Goal: Register for event/course

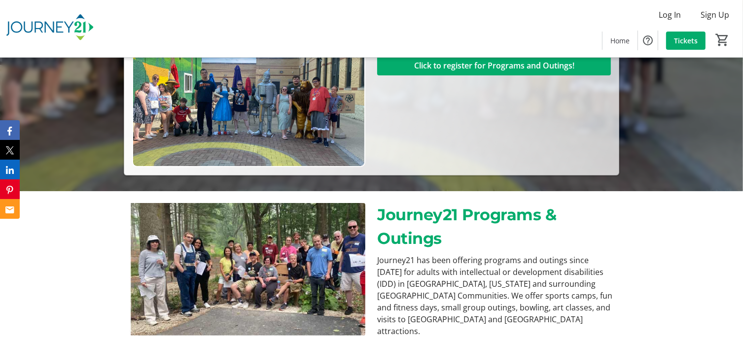
scroll to position [99, 0]
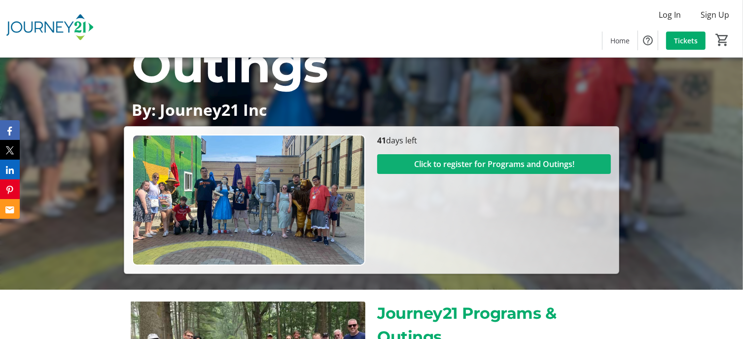
click at [468, 163] on span "Click to register for Programs and Outings!" at bounding box center [494, 164] width 160 height 12
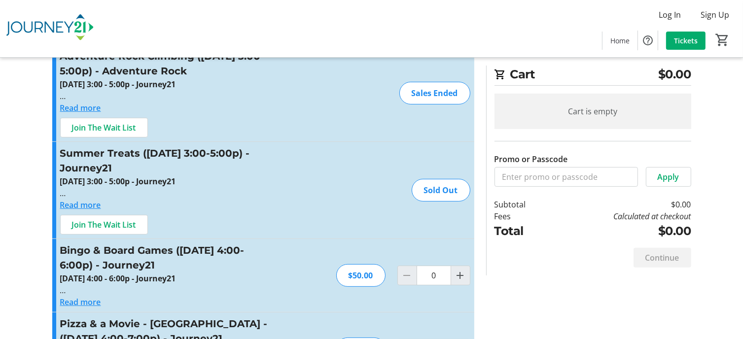
scroll to position [247, 0]
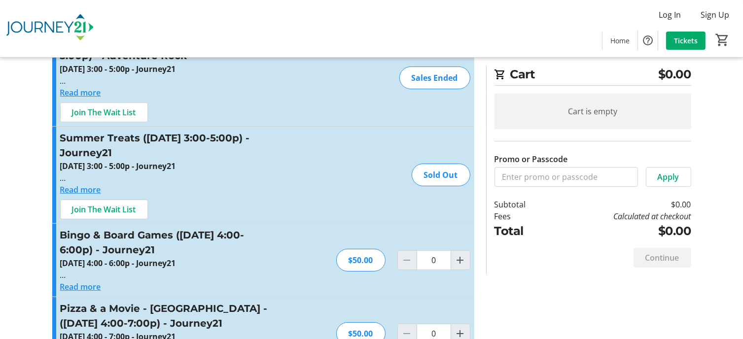
click at [84, 190] on button "Read more" at bounding box center [80, 190] width 41 height 12
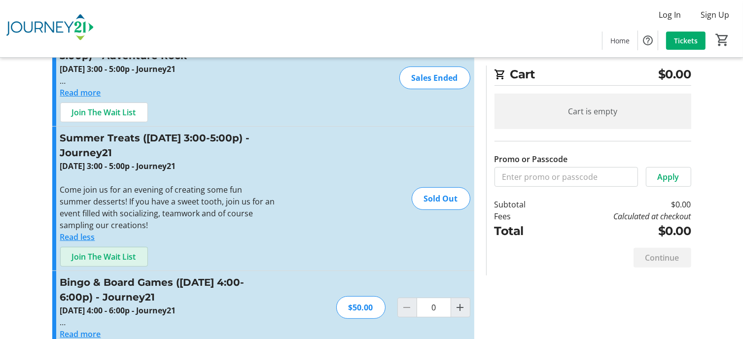
click at [118, 256] on span "Join The Wait List" at bounding box center [104, 257] width 64 height 12
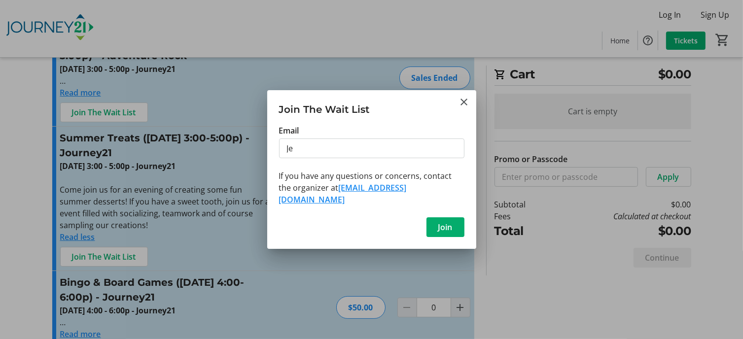
type input "[EMAIL_ADDRESS][DOMAIN_NAME]"
click at [446, 221] on span "Join" at bounding box center [445, 227] width 14 height 12
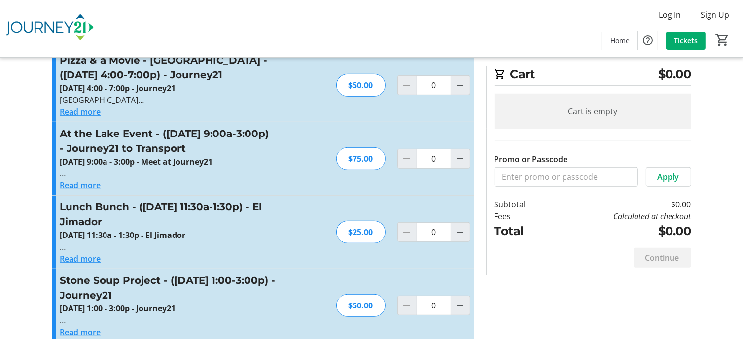
scroll to position [592, 0]
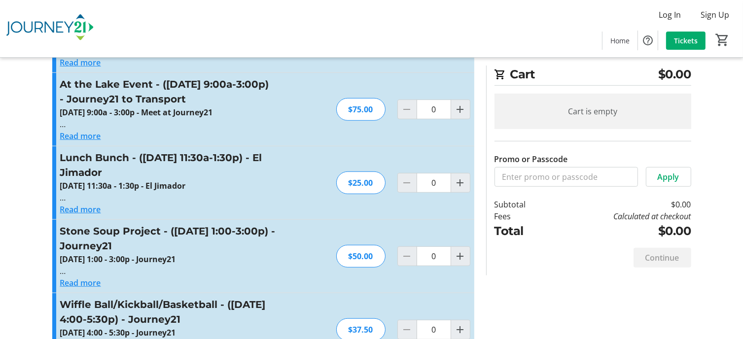
click at [416, 32] on div "Log In Sign Up Home Tickets 0" at bounding box center [371, 28] width 743 height 57
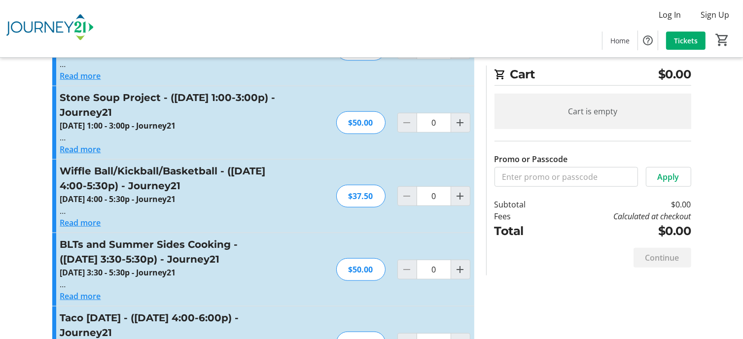
scroll to position [740, 0]
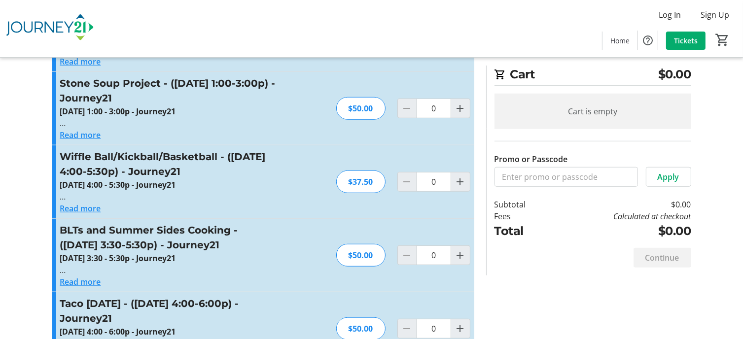
click at [74, 208] on button "Read more" at bounding box center [80, 209] width 41 height 12
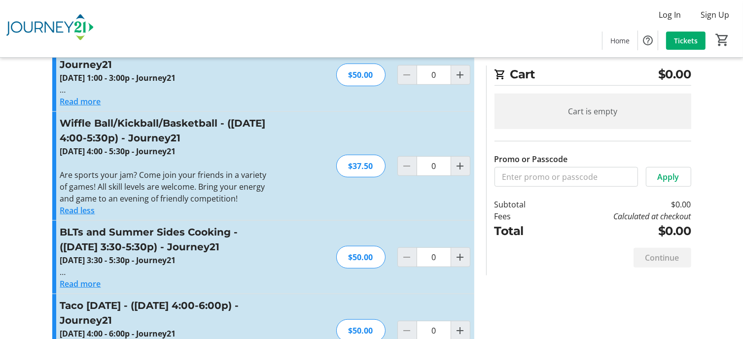
scroll to position [789, 0]
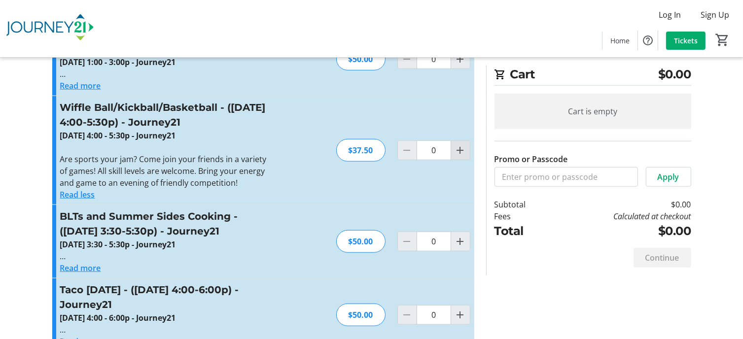
click at [461, 148] on mat-icon "Increment by one" at bounding box center [461, 151] width 12 height 12
type input "1"
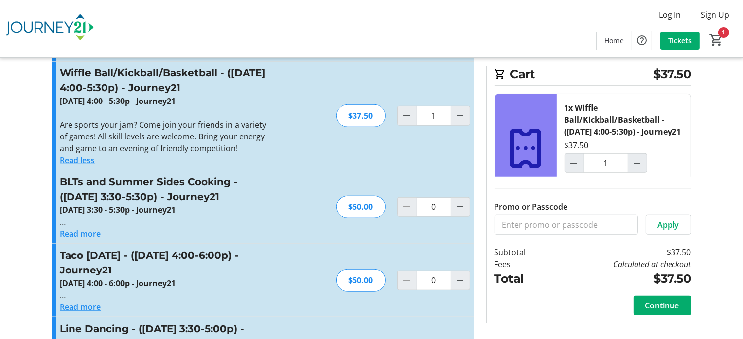
scroll to position [838, 0]
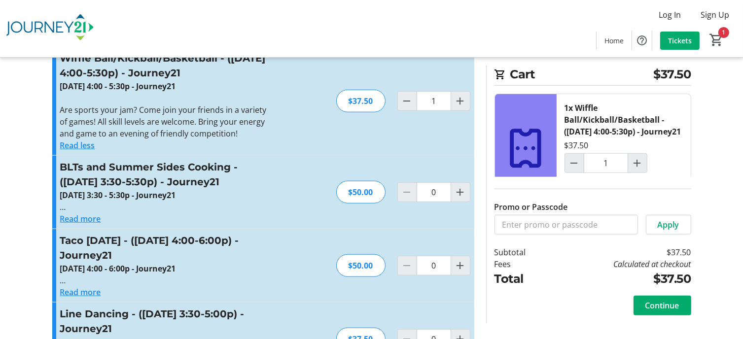
click at [88, 217] on button "Read more" at bounding box center [80, 219] width 41 height 12
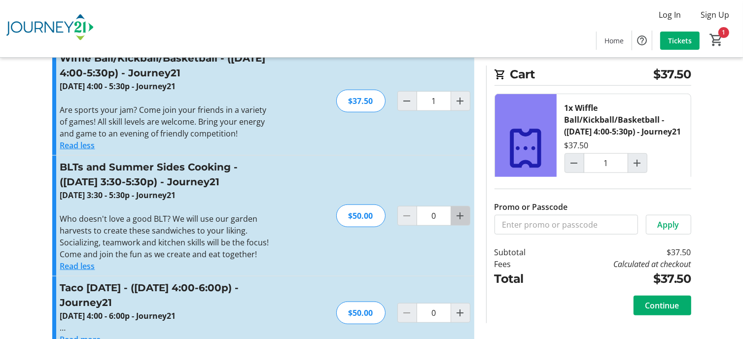
click at [460, 214] on mat-icon "Increment by one" at bounding box center [461, 216] width 12 height 12
type input "1"
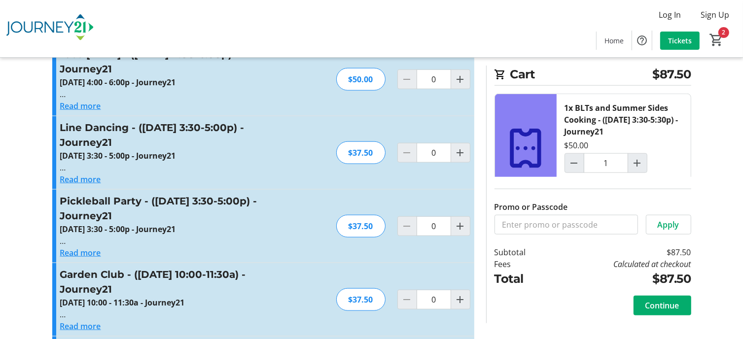
scroll to position [1085, 0]
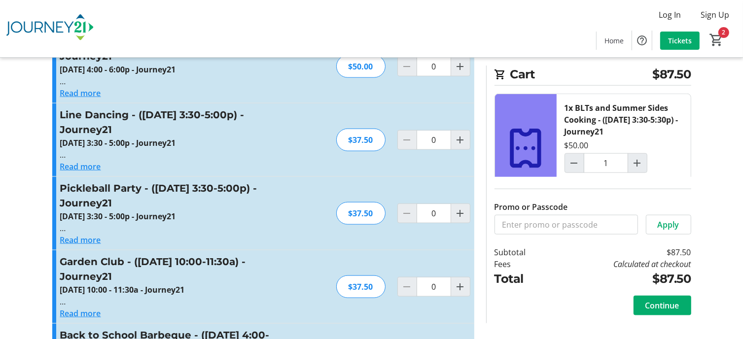
click at [503, 320] on div "Continue" at bounding box center [593, 306] width 197 height 36
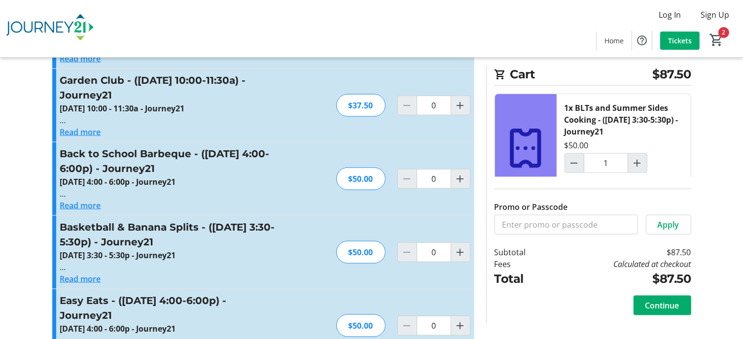
scroll to position [1282, 0]
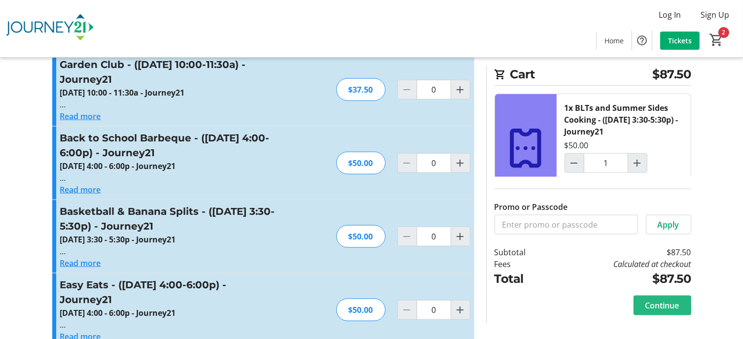
click at [671, 305] on span "Continue" at bounding box center [663, 306] width 34 height 12
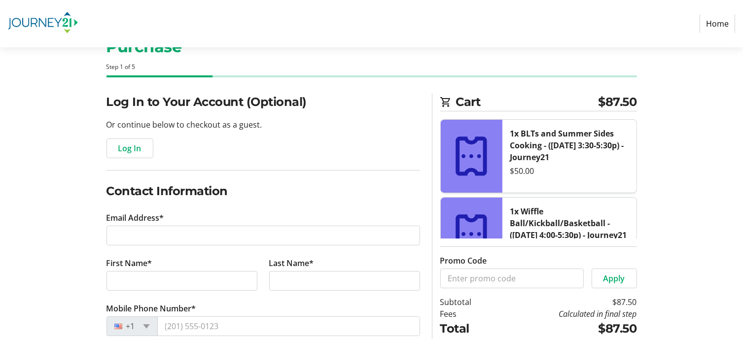
scroll to position [49, 0]
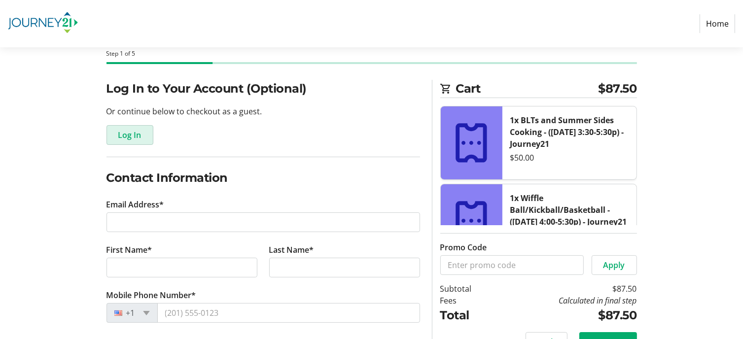
click at [128, 134] on span "Log In" at bounding box center [129, 135] width 23 height 12
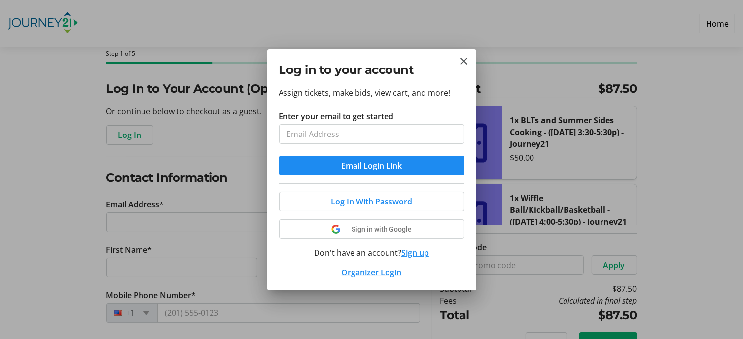
click at [316, 135] on input "Enter your email to get started" at bounding box center [371, 134] width 185 height 20
type input "[EMAIL_ADDRESS][DOMAIN_NAME]"
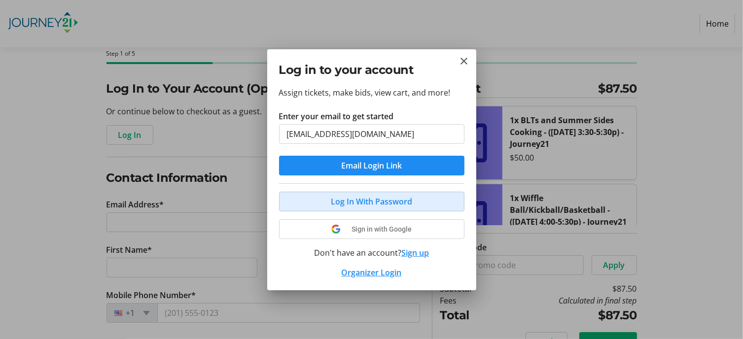
click at [364, 199] on span "Log In With Password" at bounding box center [371, 202] width 81 height 12
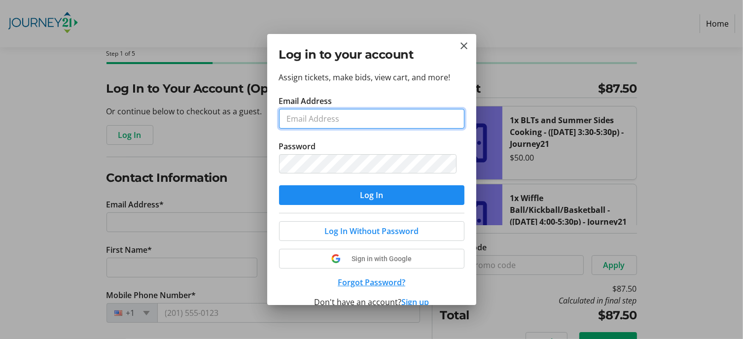
click at [345, 120] on input "Email Address" at bounding box center [371, 119] width 185 height 20
type input "[EMAIL_ADDRESS][DOMAIN_NAME]"
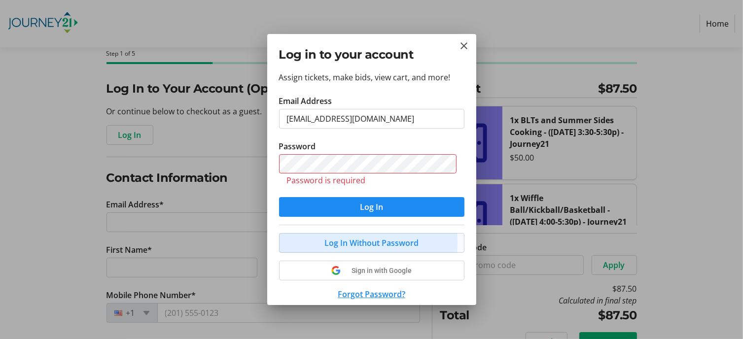
click at [360, 230] on div "Log In Without Password Sign in with Google Forgot Password? Don't have an acco…" at bounding box center [371, 282] width 185 height 115
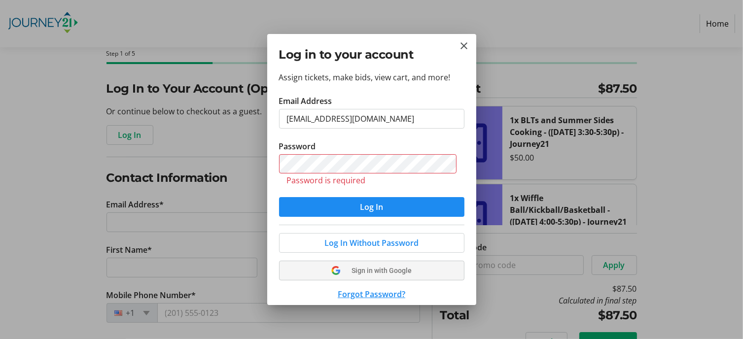
scroll to position [45, 0]
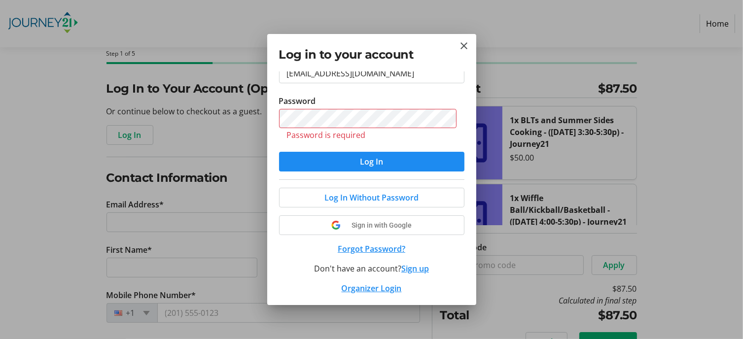
click at [413, 267] on button "Sign up" at bounding box center [415, 269] width 28 height 12
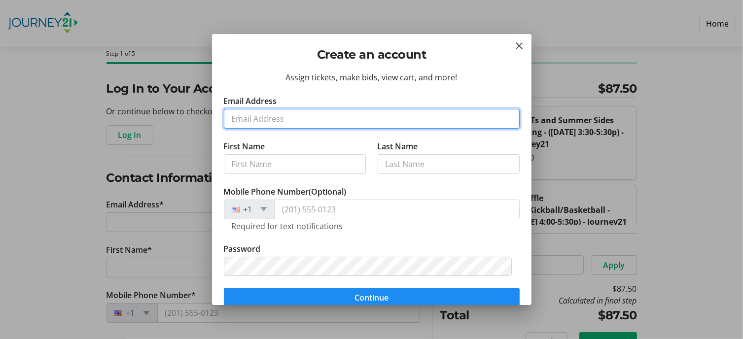
click at [269, 122] on input "Email Address" at bounding box center [372, 119] width 296 height 20
type input "[EMAIL_ADDRESS][DOMAIN_NAME]"
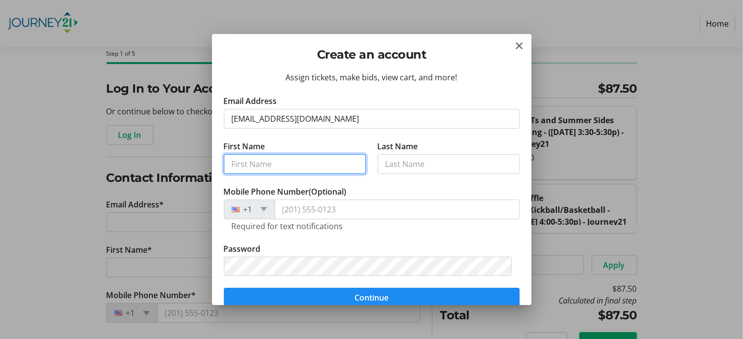
type input "[PERSON_NAME]"
type input "Read"
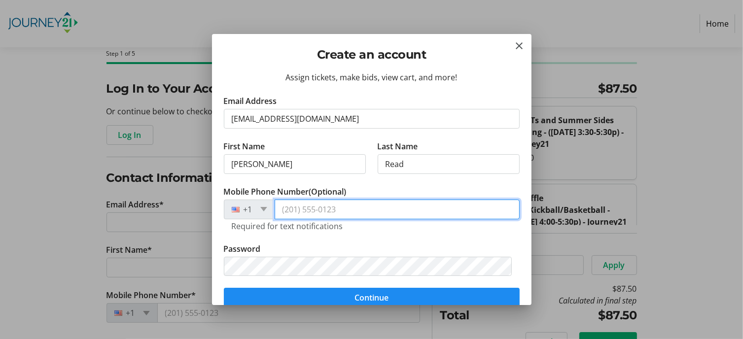
type input "[PHONE_NUMBER]"
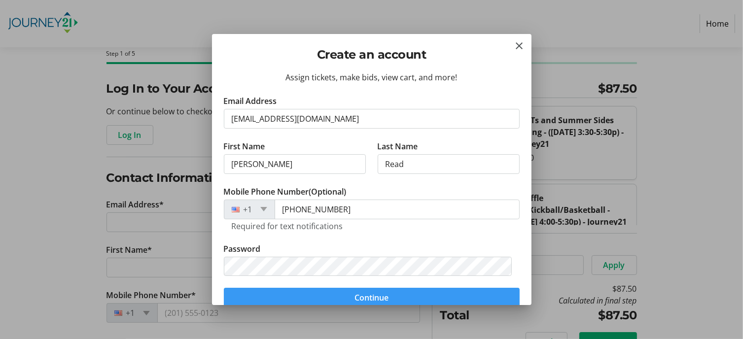
scroll to position [2, 0]
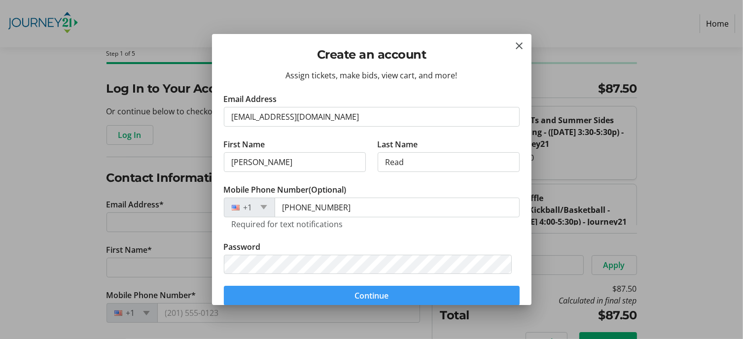
click at [373, 294] on span "Continue" at bounding box center [372, 296] width 34 height 12
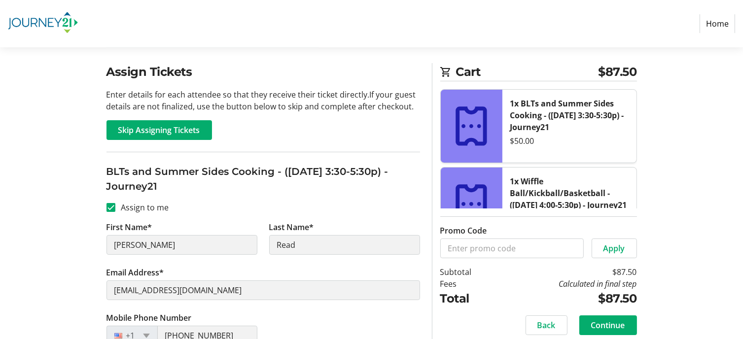
scroll to position [99, 0]
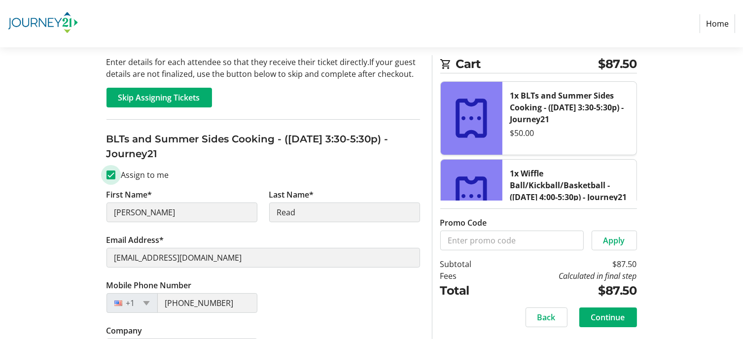
click at [110, 174] on input "Assign to me" at bounding box center [111, 175] width 9 height 9
checkbox input "false"
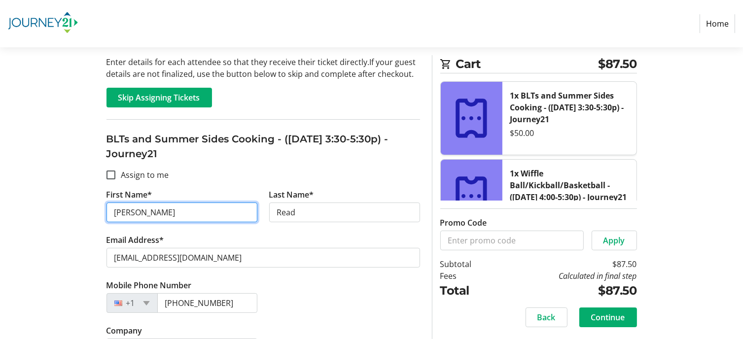
click at [128, 214] on input "[PERSON_NAME]" at bounding box center [182, 213] width 151 height 20
click at [129, 213] on input "First Name*" at bounding box center [182, 213] width 151 height 20
type input "[PERSON_NAME]"
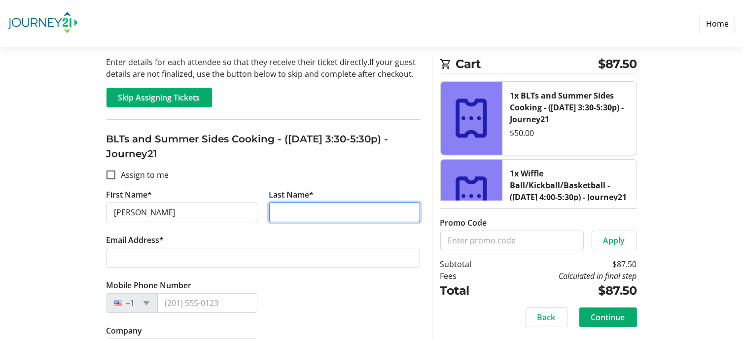
click at [309, 214] on input "Last Name*" at bounding box center [344, 213] width 151 height 20
type input "Read"
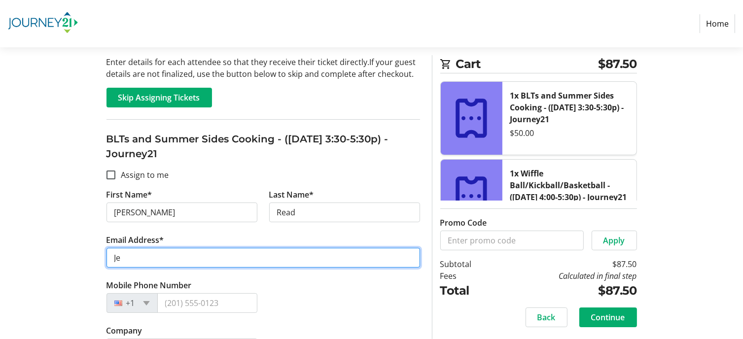
type input "[EMAIL_ADDRESS][DOMAIN_NAME]"
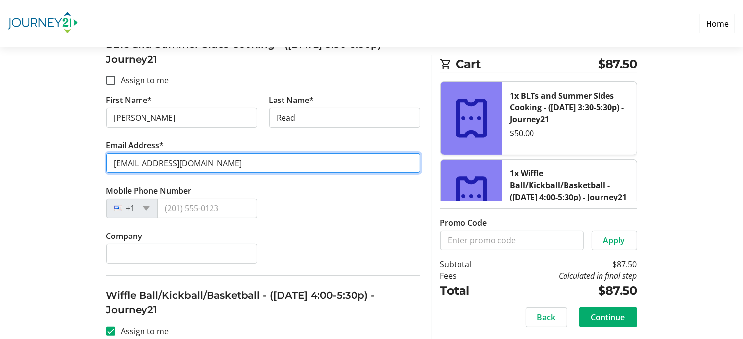
scroll to position [197, 0]
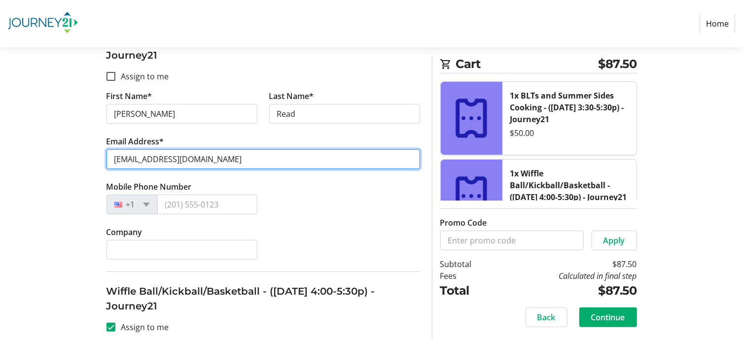
drag, startPoint x: 198, startPoint y: 158, endPoint x: 87, endPoint y: 163, distance: 111.1
click at [87, 163] on div "Assign Tickets Enter details for each attendee so that they receive their ticke…" at bounding box center [371, 227] width 651 height 591
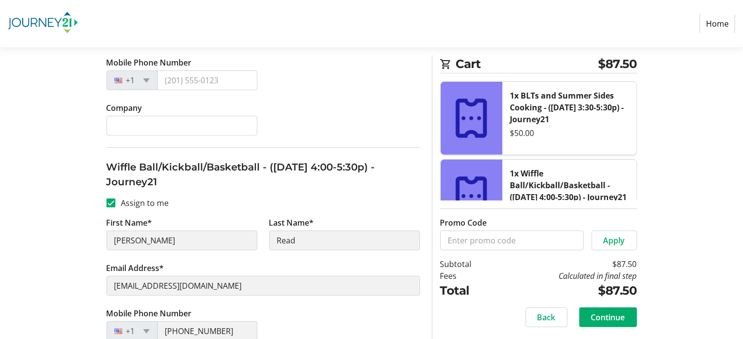
scroll to position [345, 0]
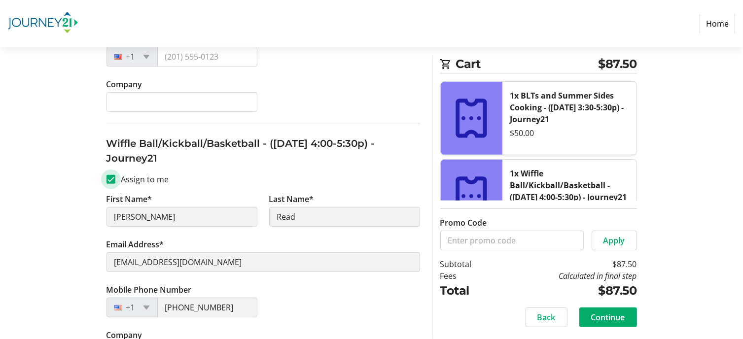
click at [112, 179] on input "Assign to me" at bounding box center [111, 179] width 9 height 9
checkbox input "false"
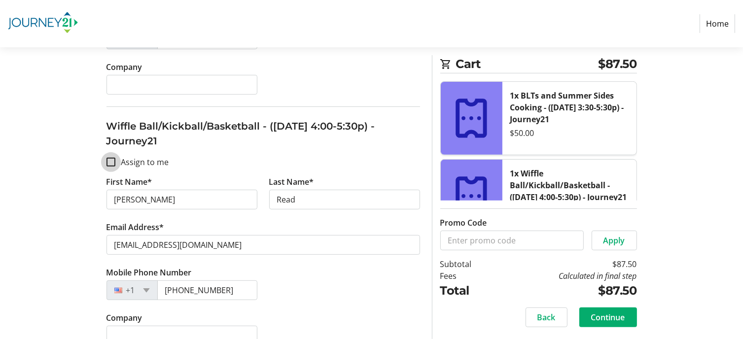
scroll to position [379, 0]
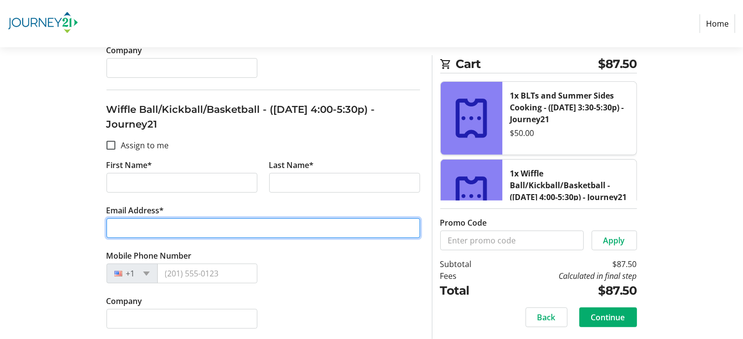
click at [158, 230] on input "Email Address*" at bounding box center [264, 228] width 314 height 20
paste input "[EMAIL_ADDRESS][DOMAIN_NAME]"
type input "[EMAIL_ADDRESS][DOMAIN_NAME]"
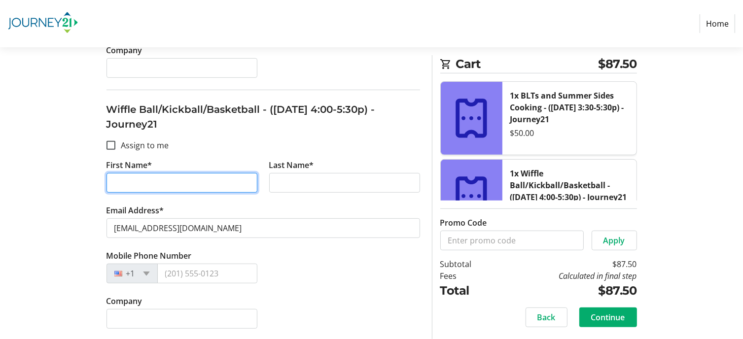
click at [133, 182] on input "First Name*" at bounding box center [182, 183] width 151 height 20
type input "[PERSON_NAME]"
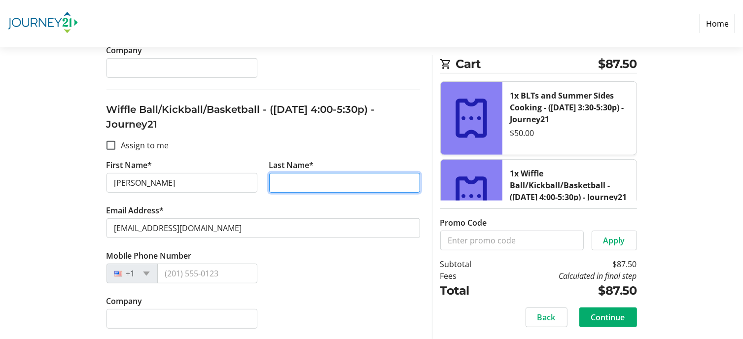
click at [283, 183] on input "Last Name*" at bounding box center [344, 183] width 151 height 20
type input "Read"
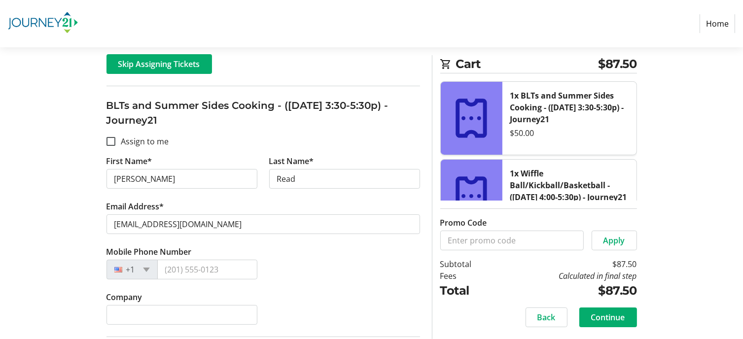
scroll to position [148, 0]
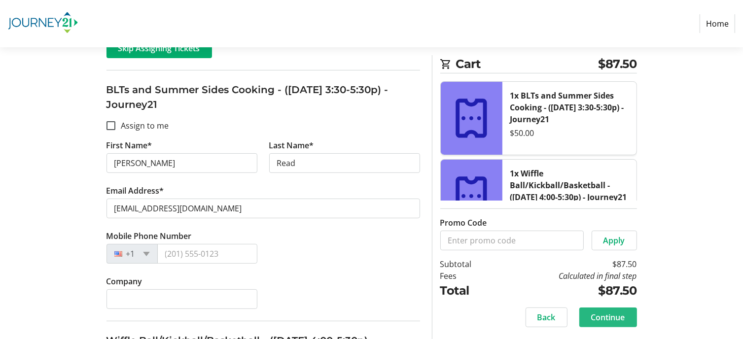
click at [611, 313] on span "Continue" at bounding box center [608, 318] width 34 height 12
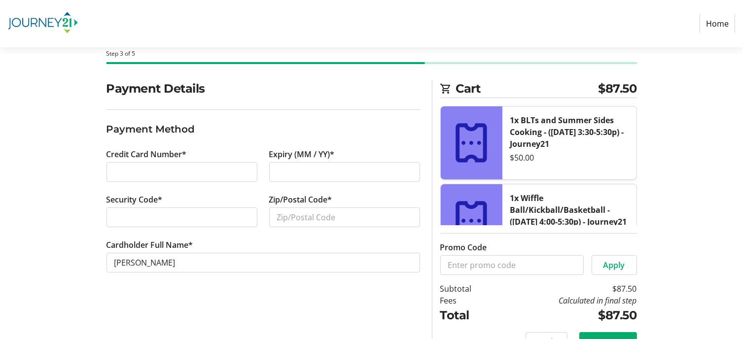
scroll to position [74, 0]
